Goal: Check status: Check status

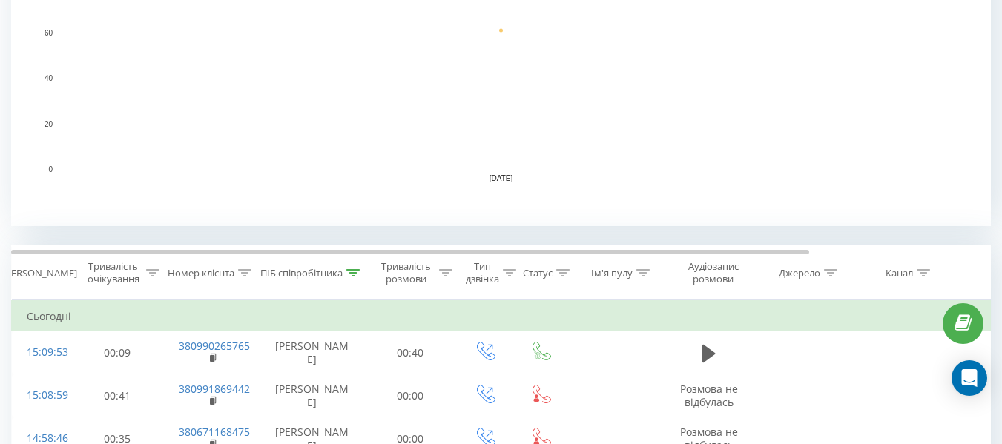
scroll to position [519, 0]
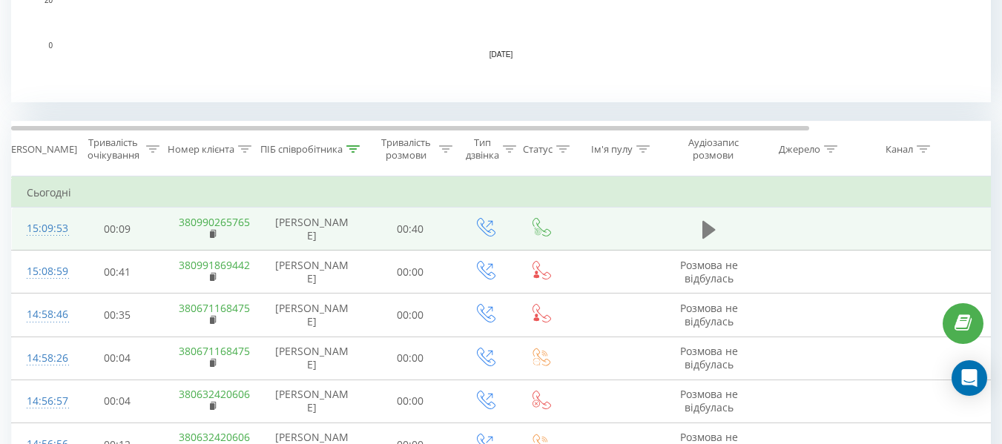
click at [711, 231] on icon at bounding box center [709, 229] width 13 height 18
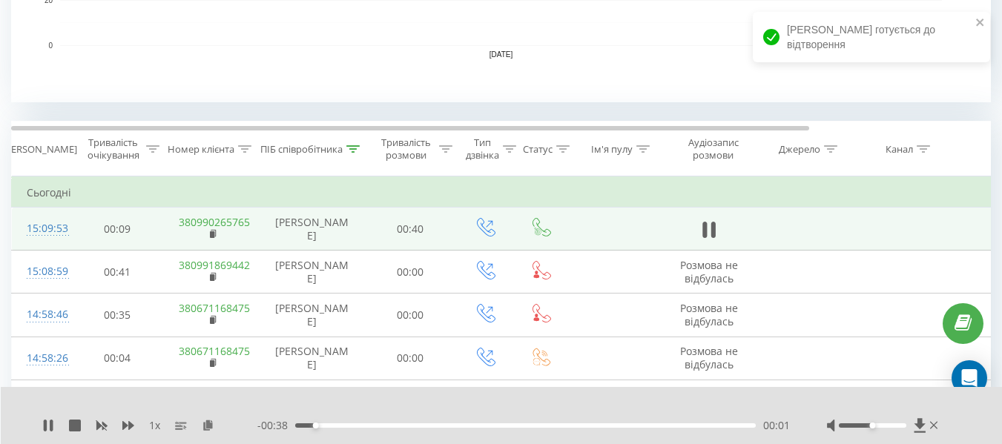
click at [418, 426] on div "00:01" at bounding box center [525, 426] width 461 height 4
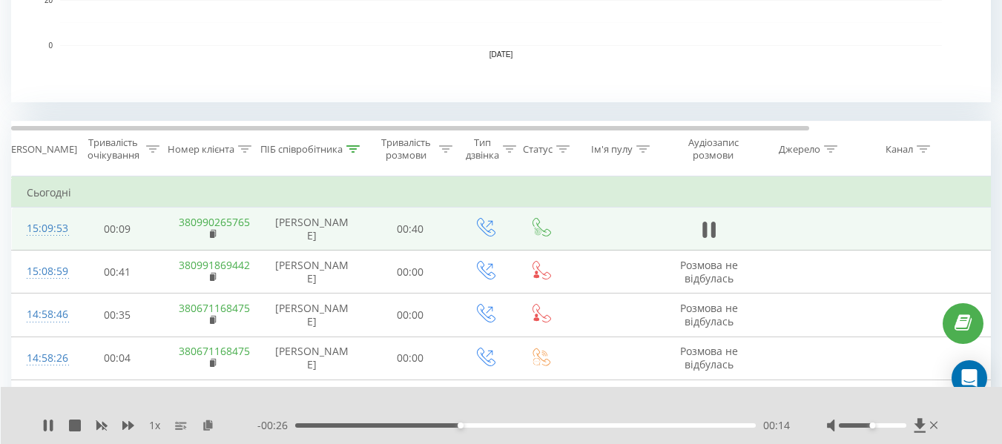
click at [519, 424] on div "00:14" at bounding box center [525, 426] width 461 height 4
click at [70, 425] on icon at bounding box center [75, 426] width 12 height 12
click at [936, 421] on icon at bounding box center [934, 426] width 8 height 12
